Goal: Obtain resource: Obtain resource

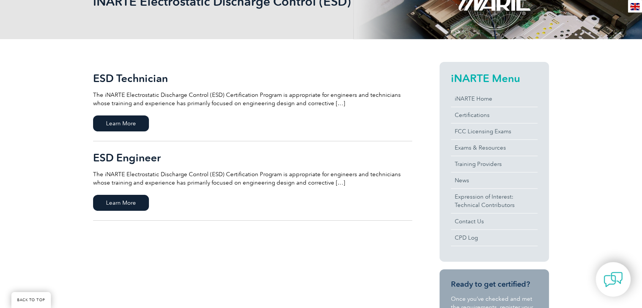
scroll to position [134, 0]
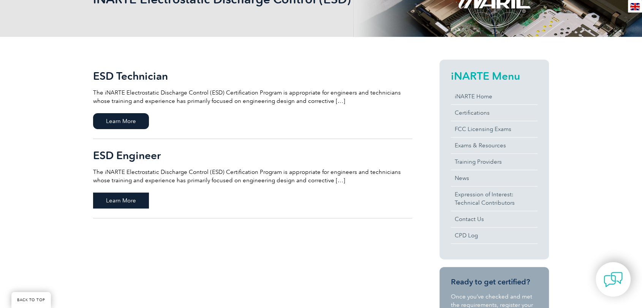
click at [119, 204] on span "Learn More" at bounding box center [121, 201] width 56 height 16
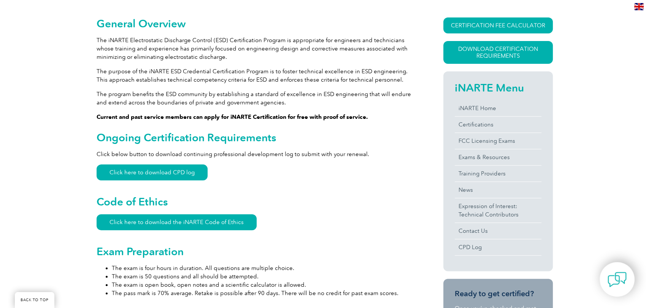
scroll to position [176, 0]
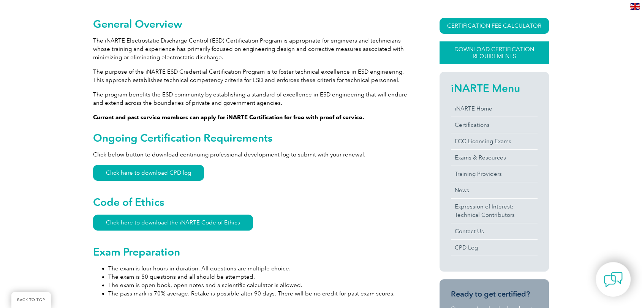
click at [487, 54] on link "Download Certification Requirements" at bounding box center [494, 52] width 109 height 23
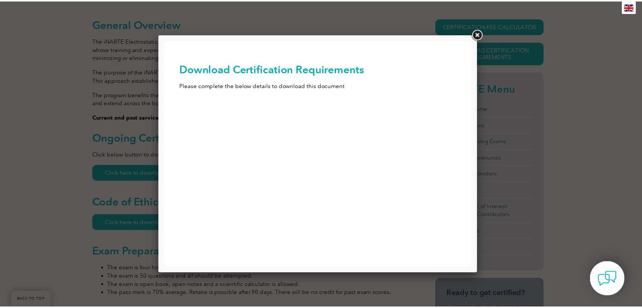
scroll to position [0, 0]
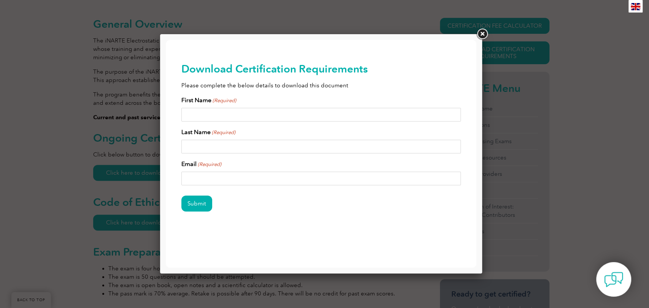
click at [486, 35] on link at bounding box center [482, 34] width 14 height 14
